Goal: Task Accomplishment & Management: Use online tool/utility

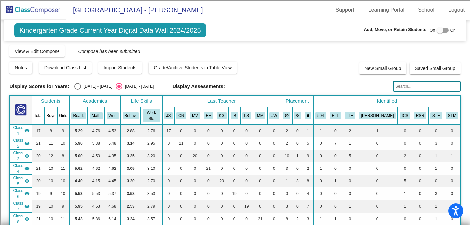
click at [41, 11] on img at bounding box center [33, 10] width 66 height 20
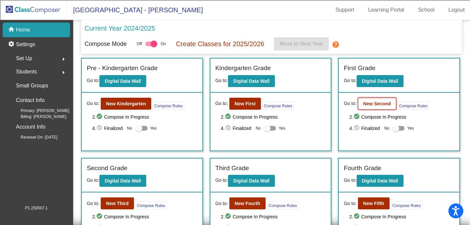
click at [378, 104] on b "New Second" at bounding box center [377, 103] width 28 height 5
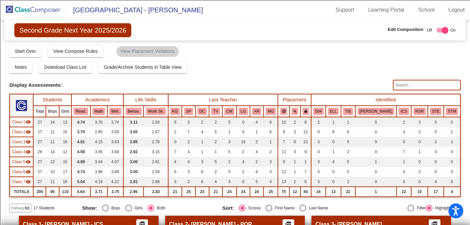
click at [442, 30] on div at bounding box center [445, 30] width 7 height 7
checkbox input "false"
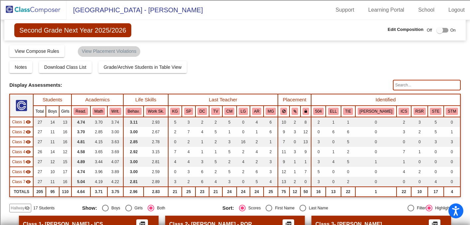
click at [398, 86] on input "text" at bounding box center [427, 85] width 68 height 11
type input "[PERSON_NAME]"
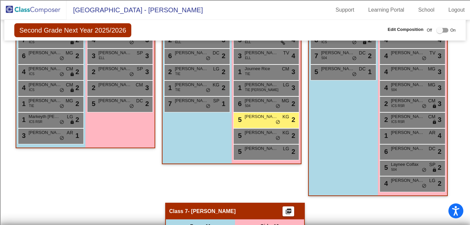
scroll to position [623, 0]
